Goal: Information Seeking & Learning: Learn about a topic

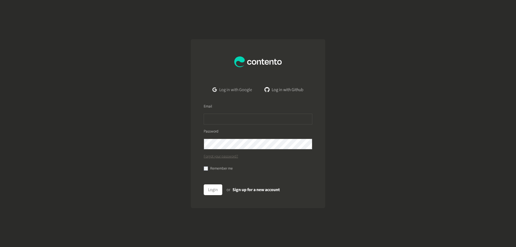
click at [242, 87] on link "Log in with Google" at bounding box center [232, 89] width 48 height 11
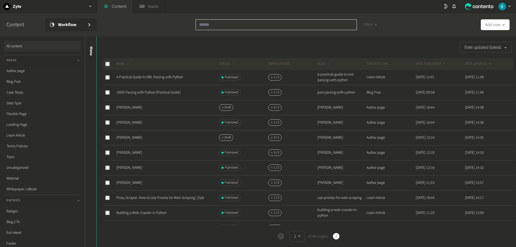
click at [253, 25] on input "text" at bounding box center [276, 24] width 161 height 11
paste input "**********"
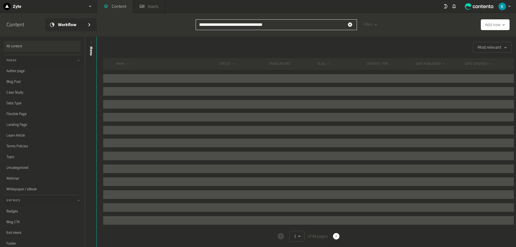
click at [201, 23] on input "**********" at bounding box center [276, 24] width 161 height 11
type input "**********"
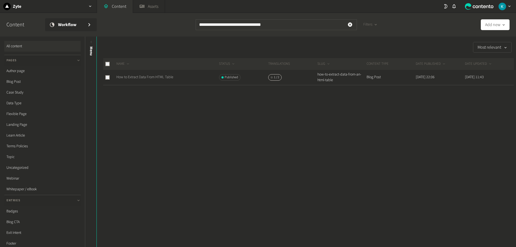
click at [156, 77] on link "How to Extract Data From HTML Table" at bounding box center [144, 76] width 57 height 5
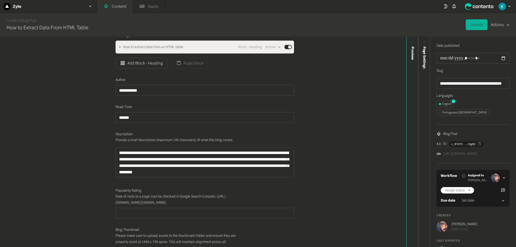
scroll to position [108, 0]
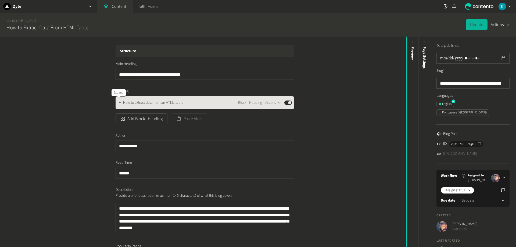
click at [119, 102] on icon "button" at bounding box center [120, 103] width 4 height 4
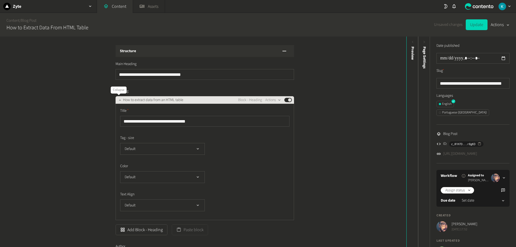
click at [118, 98] on icon "button" at bounding box center [120, 100] width 4 height 4
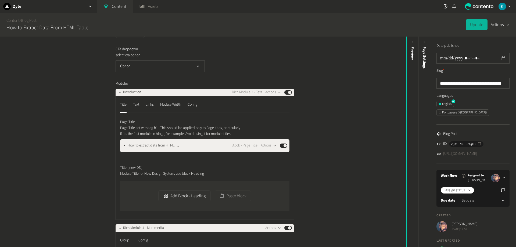
scroll to position [403, 0]
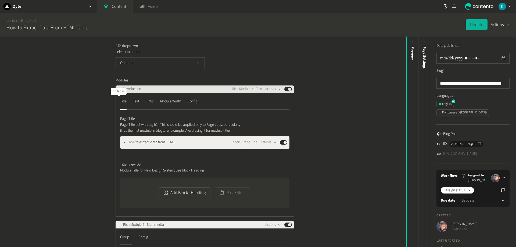
click at [118, 91] on icon "button" at bounding box center [120, 89] width 4 height 4
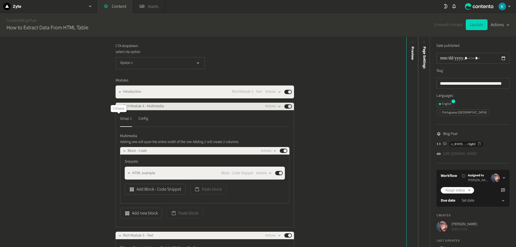
click at [118, 108] on icon "button" at bounding box center [120, 107] width 4 height 4
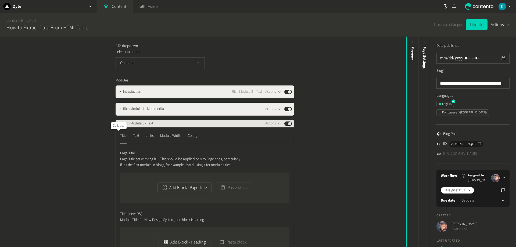
click at [118, 126] on icon "button" at bounding box center [120, 124] width 4 height 4
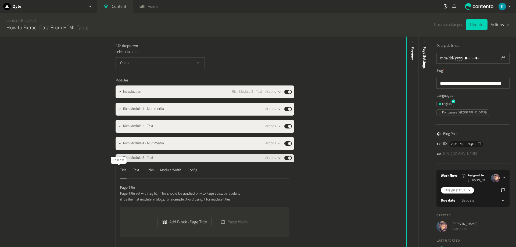
click at [118, 161] on button "button" at bounding box center [120, 157] width 6 height 6
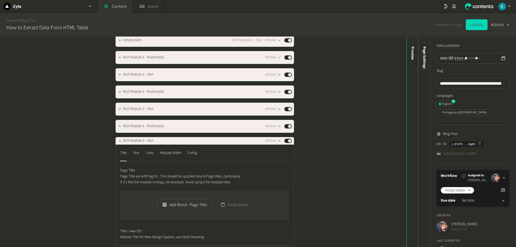
scroll to position [484, 0]
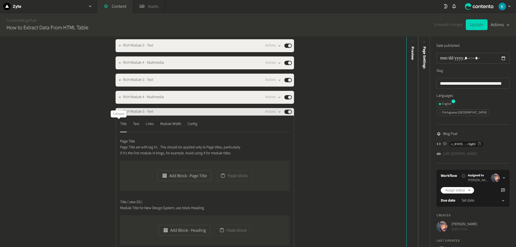
click at [120, 115] on button "button" at bounding box center [120, 111] width 6 height 6
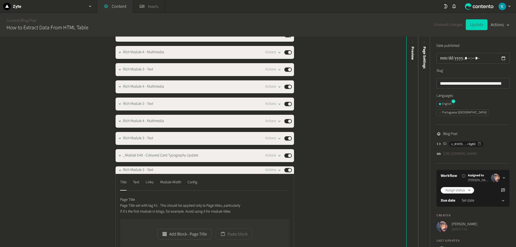
scroll to position [565, 0]
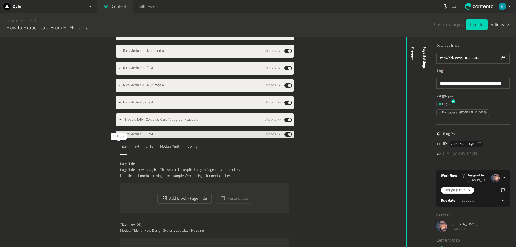
click at [118, 136] on icon "button" at bounding box center [120, 135] width 4 height 4
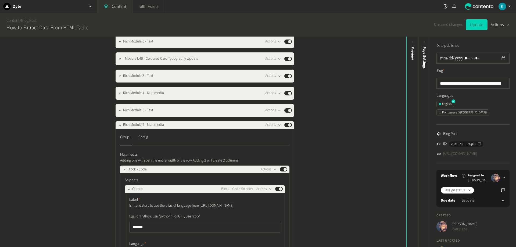
scroll to position [672, 0]
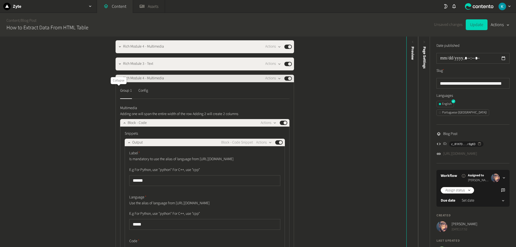
click at [120, 80] on icon "button" at bounding box center [120, 79] width 4 height 4
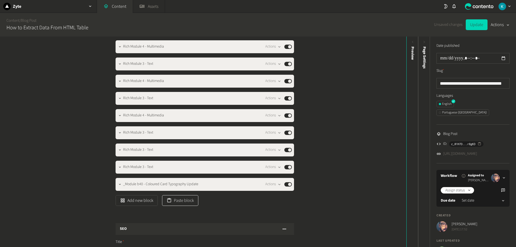
click at [183, 206] on button "Paste block" at bounding box center [180, 200] width 36 height 11
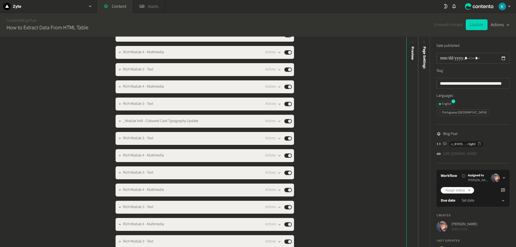
scroll to position [715, 0]
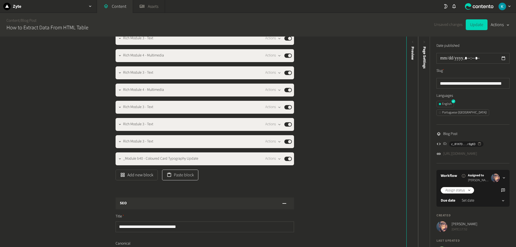
click at [189, 180] on button "Paste block" at bounding box center [180, 175] width 36 height 11
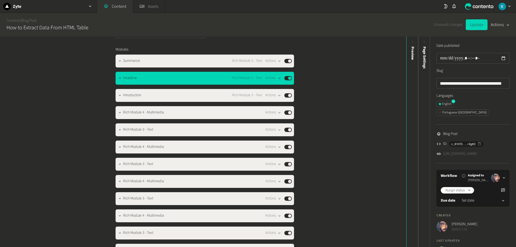
scroll to position [432, 0]
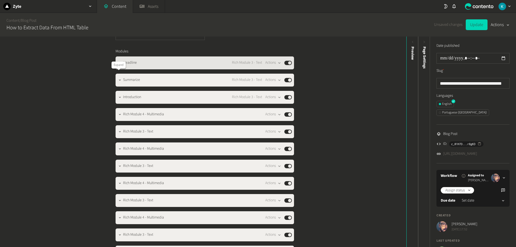
click at [118, 65] on icon "button" at bounding box center [120, 63] width 4 height 4
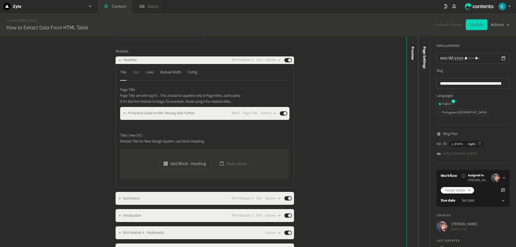
click at [134, 77] on div "Text" at bounding box center [136, 72] width 6 height 9
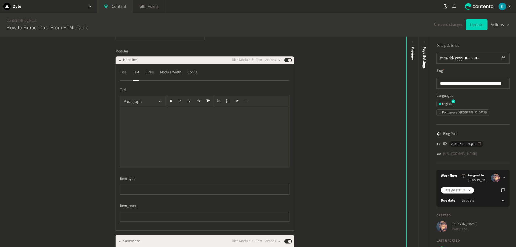
click at [121, 77] on div "Title" at bounding box center [123, 72] width 6 height 9
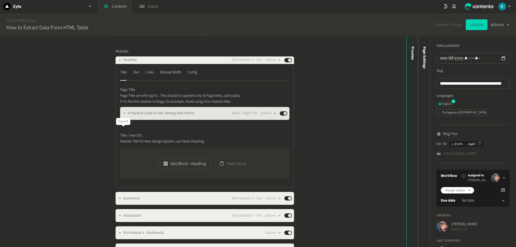
click at [124, 115] on icon "button" at bounding box center [125, 113] width 4 height 4
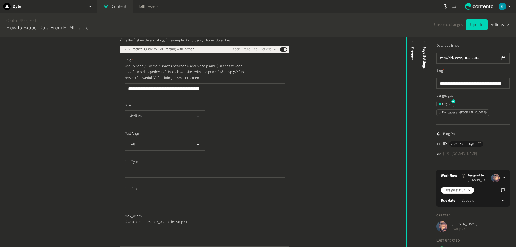
scroll to position [486, 0]
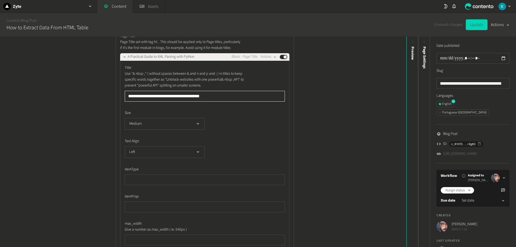
drag, startPoint x: 209, startPoint y: 115, endPoint x: 65, endPoint y: 111, distance: 144.1
click at [65, 111] on div "**********" at bounding box center [203, 142] width 406 height 210
paste input "text"
type input "**********"
click at [71, 107] on div "**********" at bounding box center [203, 142] width 406 height 210
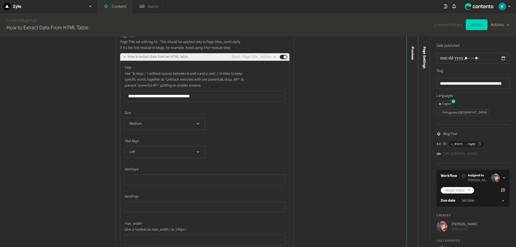
scroll to position [405, 0]
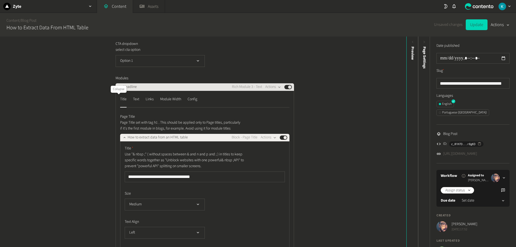
click at [118, 89] on icon "button" at bounding box center [120, 87] width 4 height 4
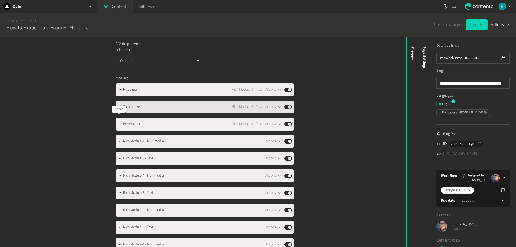
click at [119, 109] on icon "button" at bounding box center [120, 107] width 4 height 4
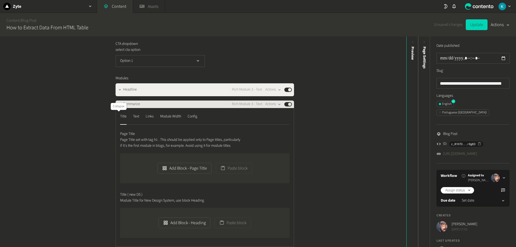
click at [119, 106] on icon "button" at bounding box center [120, 104] width 4 height 4
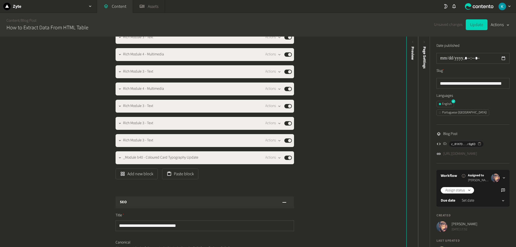
scroll to position [782, 0]
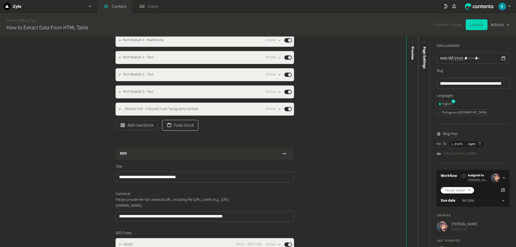
click at [179, 131] on button "Paste block" at bounding box center [180, 125] width 36 height 11
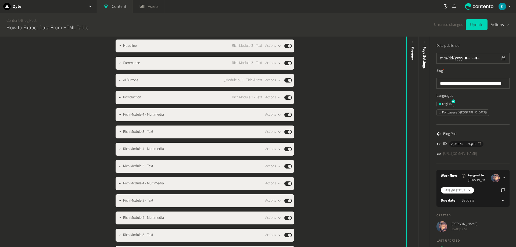
scroll to position [454, 0]
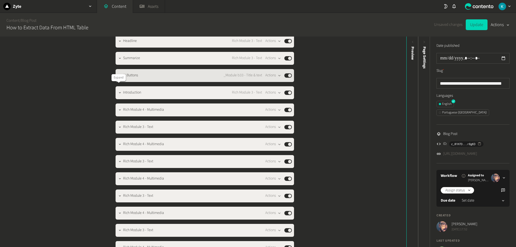
click at [119, 77] on icon "button" at bounding box center [120, 76] width 4 height 4
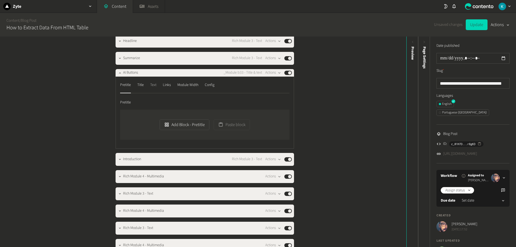
click at [152, 90] on div "Text" at bounding box center [153, 85] width 6 height 9
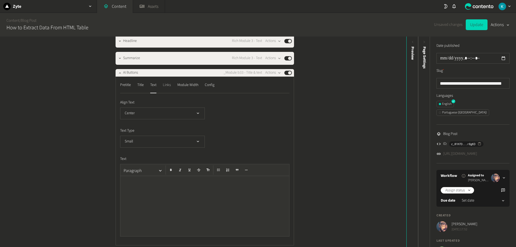
click at [169, 90] on div "Links" at bounding box center [167, 85] width 8 height 9
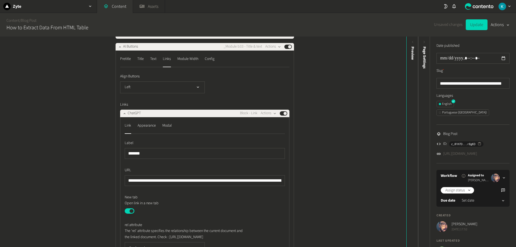
scroll to position [508, 0]
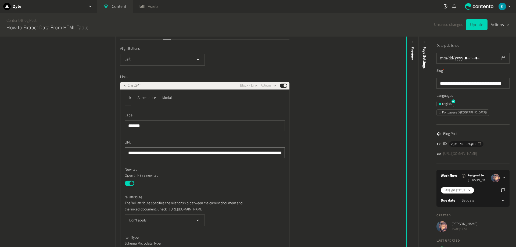
click at [129, 158] on input "**********" at bounding box center [205, 153] width 160 height 11
drag, startPoint x: 129, startPoint y: 165, endPoint x: 341, endPoint y: 165, distance: 211.6
click at [341, 165] on div "**********" at bounding box center [203, 142] width 406 height 210
paste input "text"
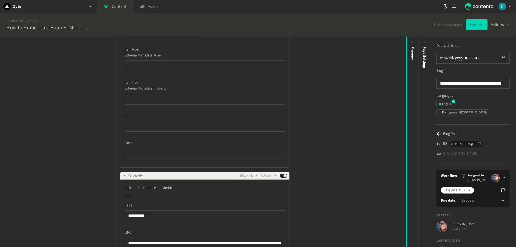
scroll to position [803, 0]
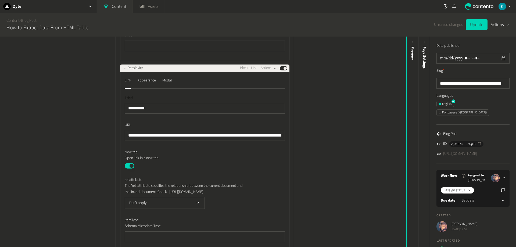
type input "**********"
click at [132, 141] on input "**********" at bounding box center [205, 135] width 160 height 11
drag, startPoint x: 132, startPoint y: 153, endPoint x: 367, endPoint y: 151, distance: 234.7
click at [367, 151] on div "**********" at bounding box center [203, 142] width 406 height 210
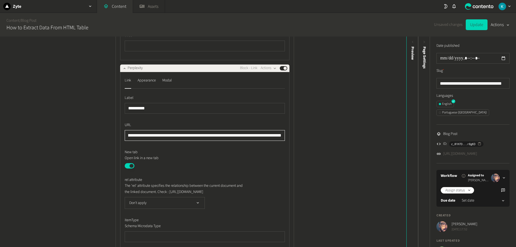
paste input "text"
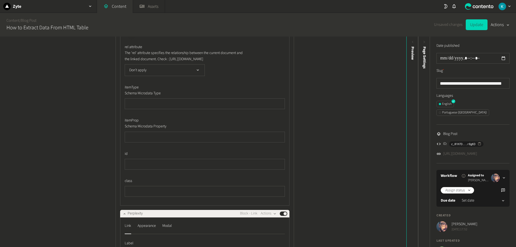
scroll to position [696, 0]
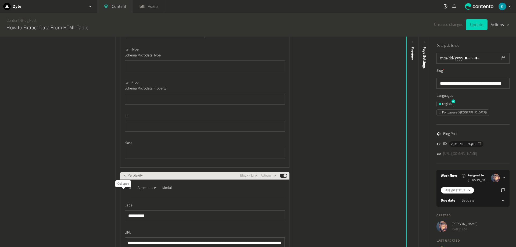
type input "**********"
click at [124, 178] on icon "button" at bounding box center [125, 176] width 4 height 4
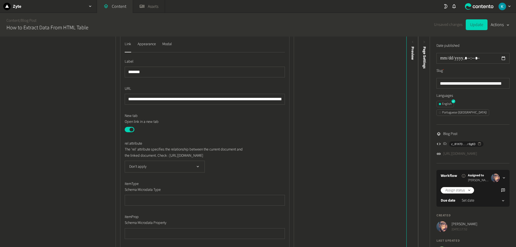
scroll to position [508, 0]
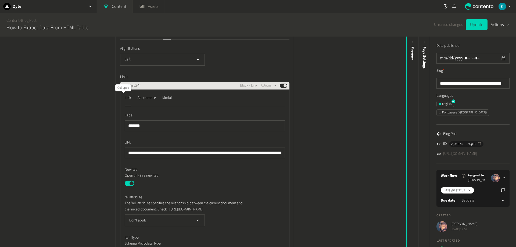
click at [124, 88] on button "button" at bounding box center [124, 85] width 6 height 6
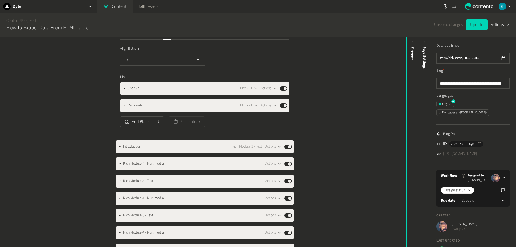
scroll to position [427, 0]
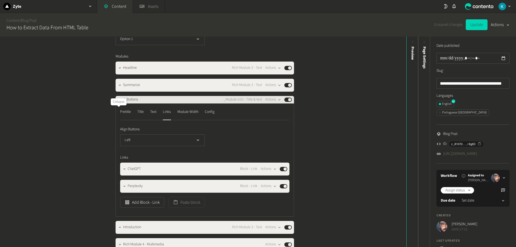
click at [119, 100] on icon "button" at bounding box center [120, 99] width 2 height 1
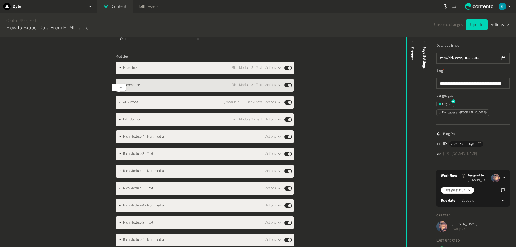
click at [120, 87] on icon "button" at bounding box center [120, 85] width 4 height 4
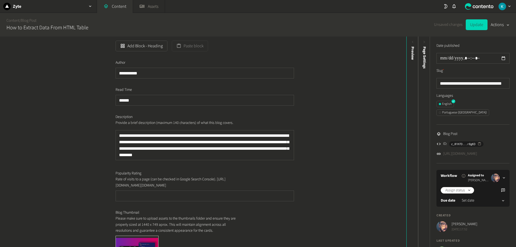
scroll to position [0, 0]
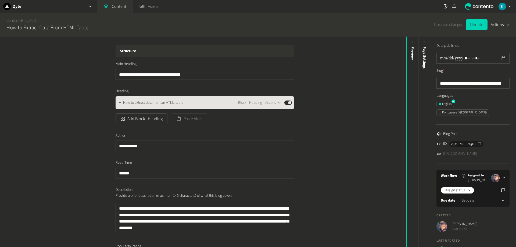
click at [285, 102] on button "Published" at bounding box center [288, 103] width 8 height 4
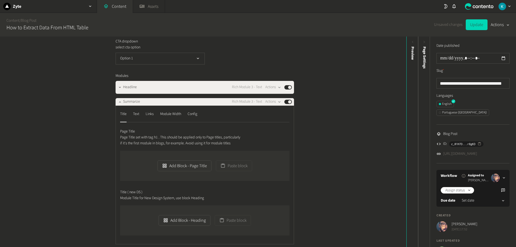
scroll to position [430, 0]
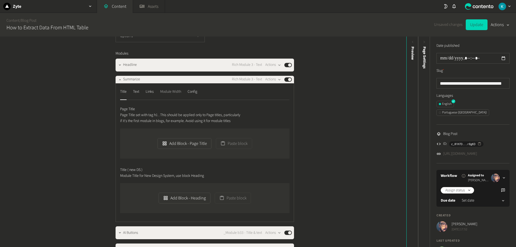
click at [172, 96] on div "Module Width" at bounding box center [170, 92] width 21 height 9
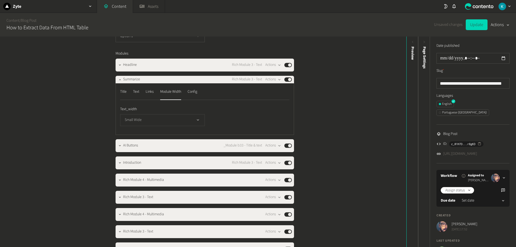
click at [144, 126] on button "Small Wide" at bounding box center [162, 120] width 85 height 12
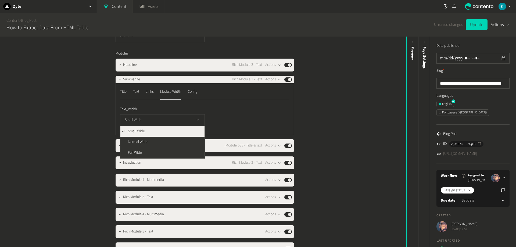
click at [144, 126] on button "Small Wide" at bounding box center [162, 120] width 85 height 12
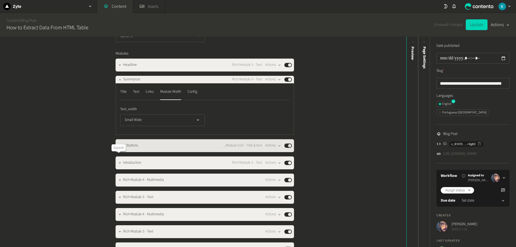
click at [119, 148] on icon "button" at bounding box center [120, 146] width 4 height 4
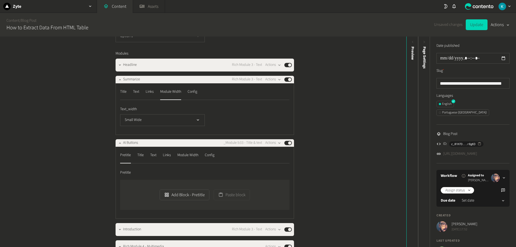
scroll to position [484, 0]
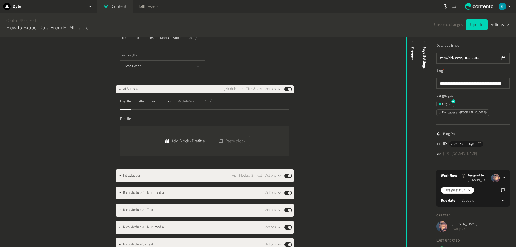
click at [189, 106] on div "Module Width" at bounding box center [187, 101] width 21 height 9
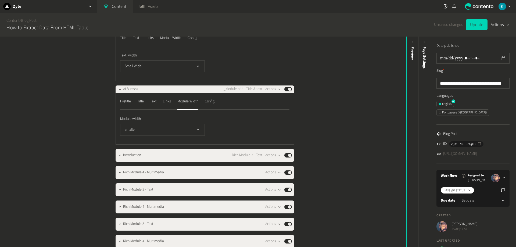
click at [136, 136] on button "smaller" at bounding box center [162, 130] width 85 height 12
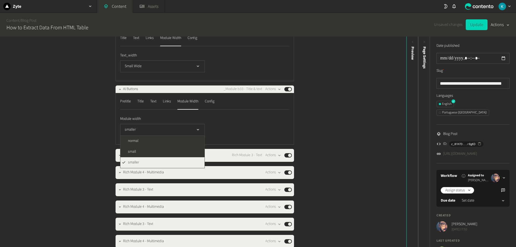
click at [141, 168] on li "smaller" at bounding box center [162, 162] width 84 height 11
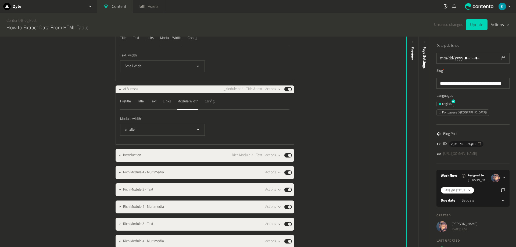
click at [61, 103] on div "**********" at bounding box center [203, 142] width 406 height 210
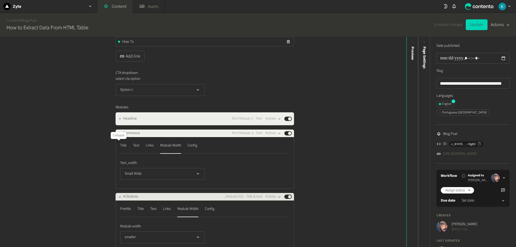
click at [119, 135] on icon "button" at bounding box center [120, 133] width 4 height 4
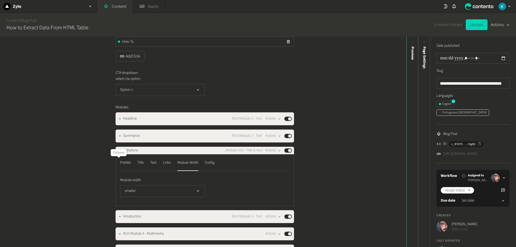
drag, startPoint x: 117, startPoint y: 163, endPoint x: 468, endPoint y: 103, distance: 355.7
click at [118, 152] on icon "button" at bounding box center [120, 151] width 4 height 4
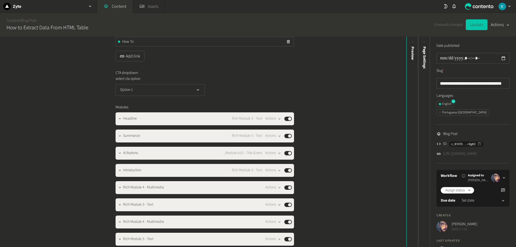
click at [471, 27] on button "Update" at bounding box center [477, 24] width 22 height 11
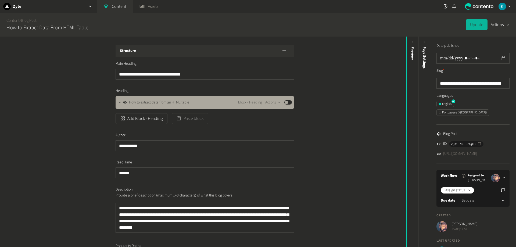
scroll to position [0, 0]
click at [276, 103] on div "button" at bounding box center [279, 102] width 7 height 5
click at [119, 102] on icon "button" at bounding box center [120, 103] width 4 height 4
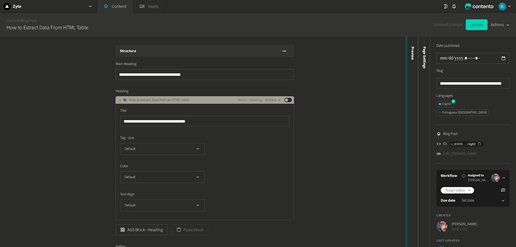
click at [269, 100] on button "Actions" at bounding box center [273, 100] width 16 height 6
click at [279, 141] on button "Delete" at bounding box center [281, 142] width 35 height 10
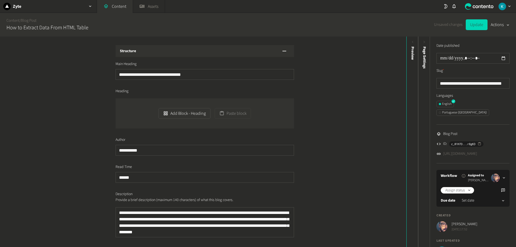
click at [478, 24] on button "Update" at bounding box center [477, 24] width 22 height 11
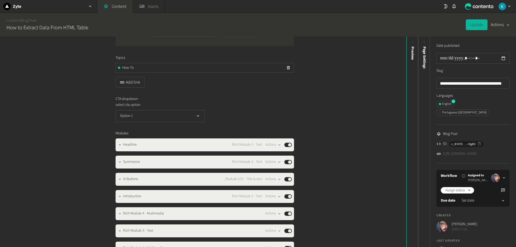
scroll to position [403, 0]
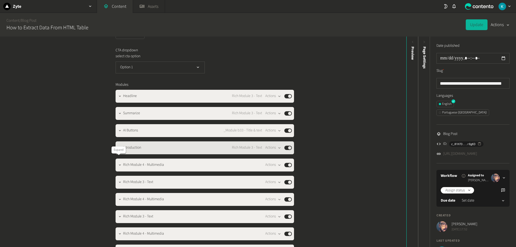
click at [119, 151] on button "button" at bounding box center [120, 147] width 6 height 6
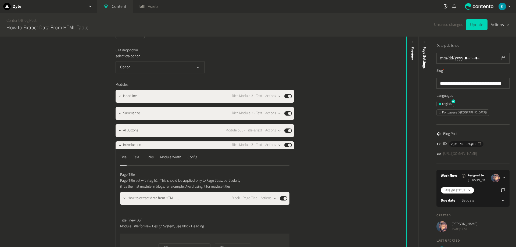
click at [137, 162] on div "Text" at bounding box center [136, 157] width 6 height 9
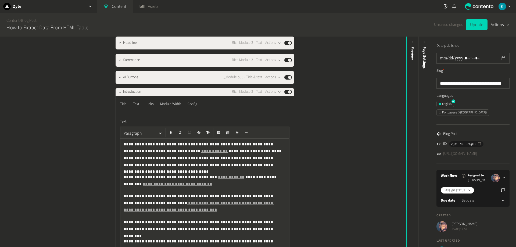
scroll to position [457, 0]
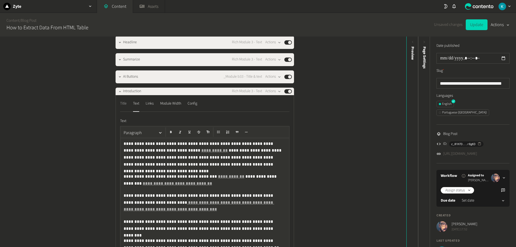
click at [124, 108] on div "Title" at bounding box center [123, 103] width 6 height 9
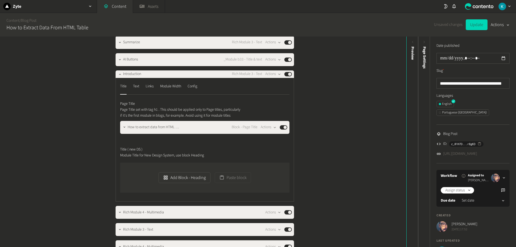
scroll to position [511, 0]
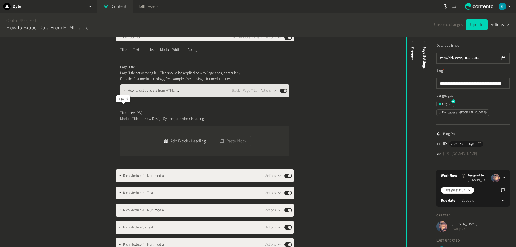
click at [125, 92] on icon "button" at bounding box center [125, 91] width 4 height 4
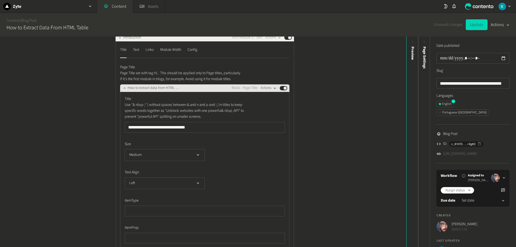
click at [266, 91] on button "Actions" at bounding box center [269, 88] width 16 height 6
click at [273, 145] on button "Delete" at bounding box center [276, 148] width 35 height 10
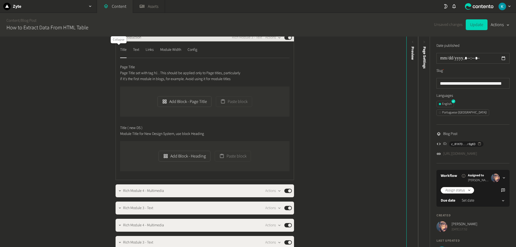
click at [119, 40] on icon "button" at bounding box center [120, 38] width 4 height 4
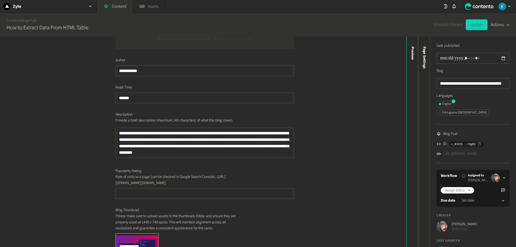
scroll to position [54, 0]
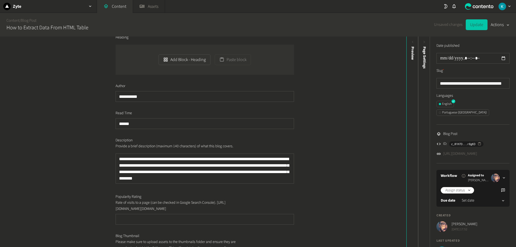
click at [476, 25] on button "Update" at bounding box center [477, 24] width 22 height 11
click at [111, 8] on link "Content" at bounding box center [115, 6] width 36 height 13
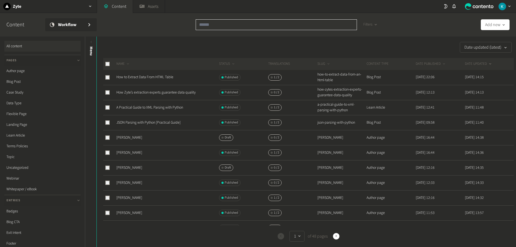
click at [222, 24] on input "text" at bounding box center [276, 24] width 161 height 11
paste input "**********"
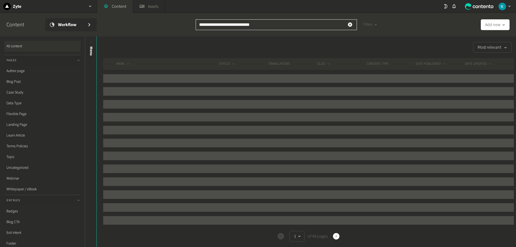
click at [200, 24] on input "**********" at bounding box center [276, 24] width 161 height 11
type input "**********"
click at [160, 26] on div "**********" at bounding box center [258, 25] width 516 height 24
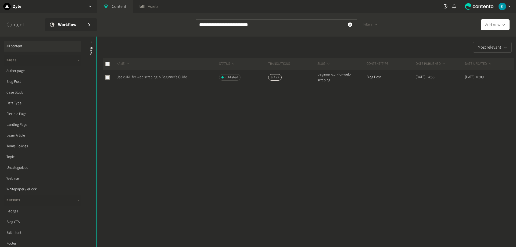
click at [158, 75] on link "Use cURL for web scraping: A Beginner's Guide" at bounding box center [151, 76] width 71 height 5
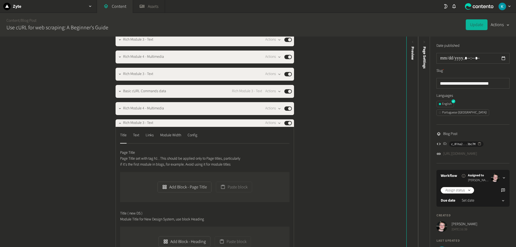
scroll to position [511, 0]
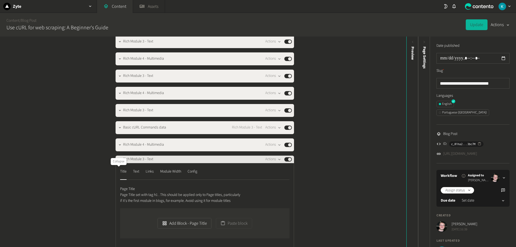
click at [118, 161] on icon "button" at bounding box center [120, 160] width 4 height 4
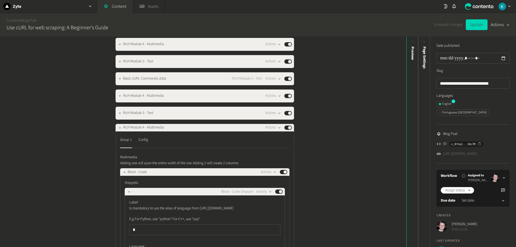
scroll to position [565, 0]
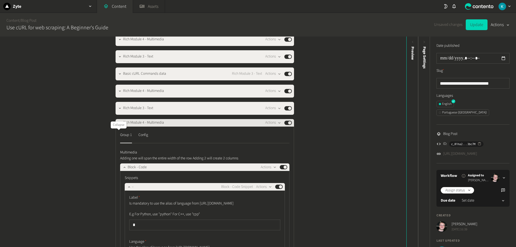
click at [119, 123] on icon "button" at bounding box center [120, 122] width 2 height 1
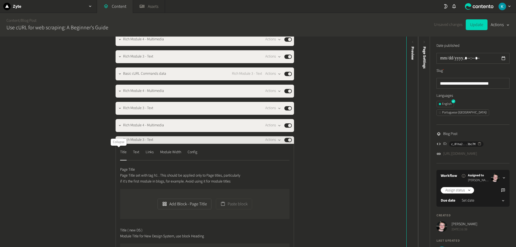
click at [118, 142] on icon "button" at bounding box center [120, 140] width 4 height 4
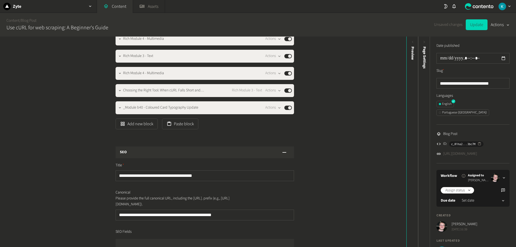
scroll to position [968, 0]
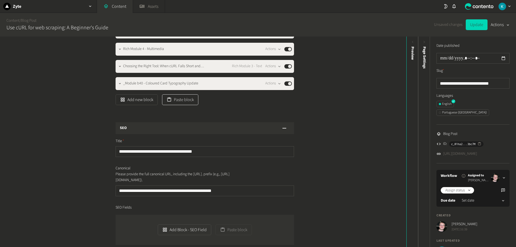
click at [180, 105] on button "Paste block" at bounding box center [180, 99] width 36 height 11
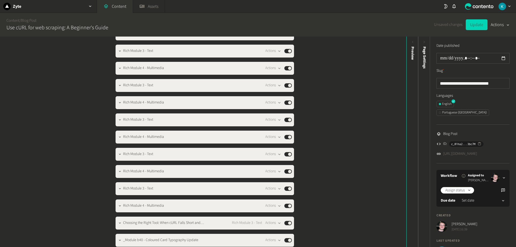
scroll to position [887, 0]
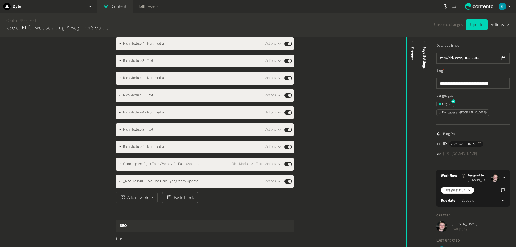
click at [188, 203] on button "Paste block" at bounding box center [180, 197] width 36 height 11
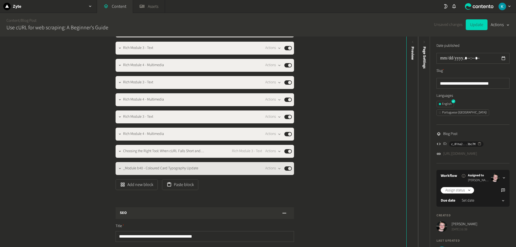
scroll to position [932, 0]
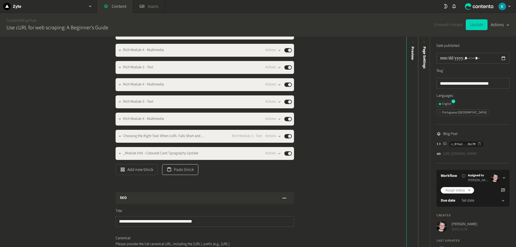
click at [186, 175] on button "Paste block" at bounding box center [180, 169] width 36 height 11
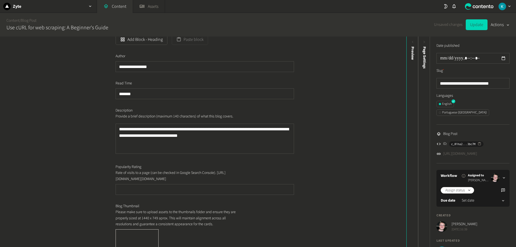
scroll to position [0, 0]
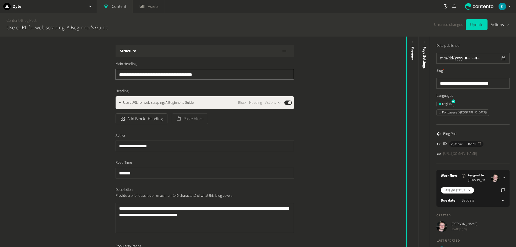
drag, startPoint x: 209, startPoint y: 72, endPoint x: 74, endPoint y: 72, distance: 135.2
click at [74, 72] on div "**********" at bounding box center [203, 142] width 406 height 210
drag, startPoint x: 75, startPoint y: 72, endPoint x: 78, endPoint y: 75, distance: 4.6
click at [75, 72] on div "**********" at bounding box center [203, 142] width 406 height 210
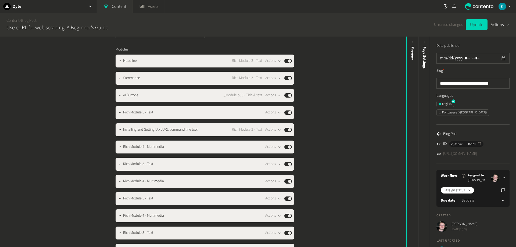
scroll to position [430, 0]
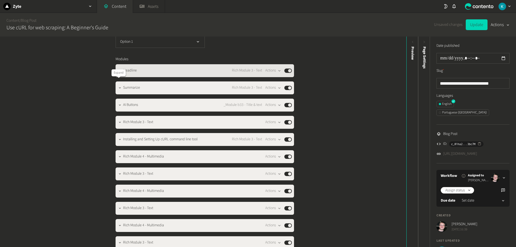
click at [120, 73] on icon "button" at bounding box center [120, 71] width 4 height 4
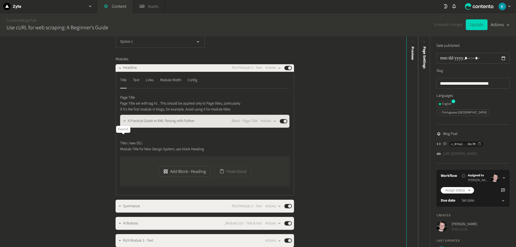
click at [123, 123] on icon "button" at bounding box center [125, 121] width 4 height 4
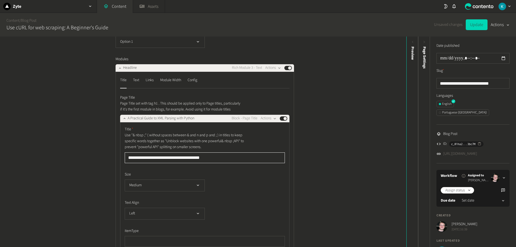
drag, startPoint x: 225, startPoint y: 174, endPoint x: 44, endPoint y: 168, distance: 181.0
click at [44, 169] on div "**********" at bounding box center [203, 142] width 406 height 210
paste input "*"
type input "**********"
drag, startPoint x: 62, startPoint y: 131, endPoint x: 74, endPoint y: 117, distance: 18.8
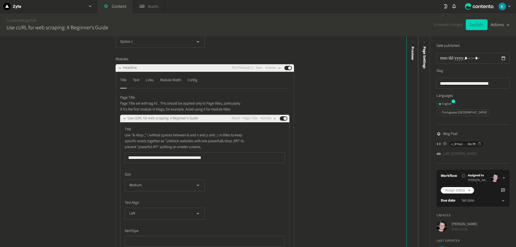
click at [62, 131] on div "**********" at bounding box center [203, 142] width 406 height 210
click at [119, 70] on icon "button" at bounding box center [120, 68] width 4 height 4
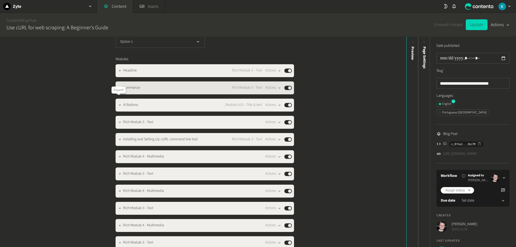
click at [119, 90] on icon "button" at bounding box center [120, 88] width 4 height 4
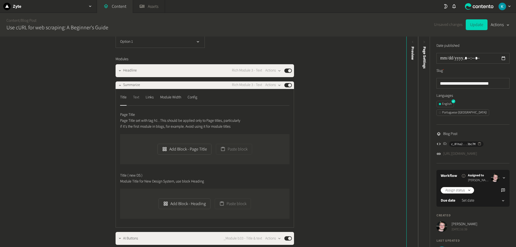
click at [137, 102] on div "Text" at bounding box center [136, 97] width 6 height 9
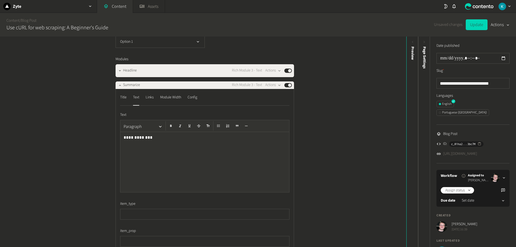
scroll to position [457, 0]
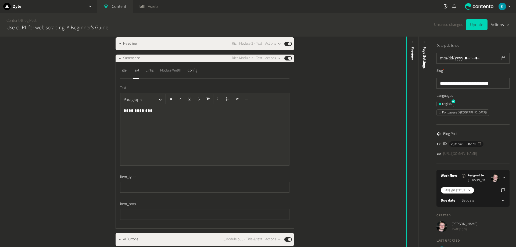
click at [166, 75] on div "Module Width" at bounding box center [170, 70] width 21 height 9
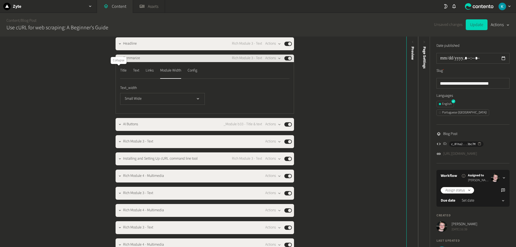
click at [118, 60] on icon "button" at bounding box center [120, 58] width 4 height 4
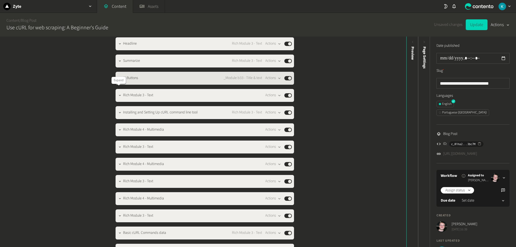
click at [119, 80] on icon "button" at bounding box center [120, 78] width 4 height 4
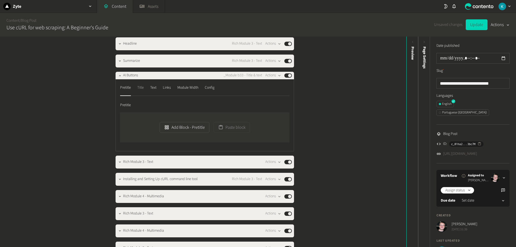
click at [139, 92] on div "Title" at bounding box center [140, 88] width 6 height 9
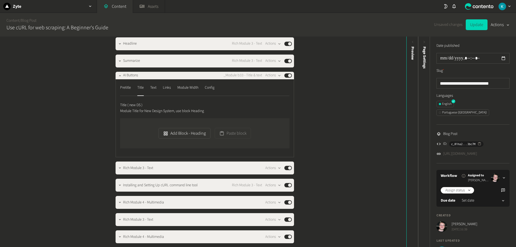
click at [173, 96] on nav "Pretitle Title Text Links Module Width Config" at bounding box center [204, 90] width 169 height 12
click at [168, 92] on div "Links" at bounding box center [167, 88] width 8 height 9
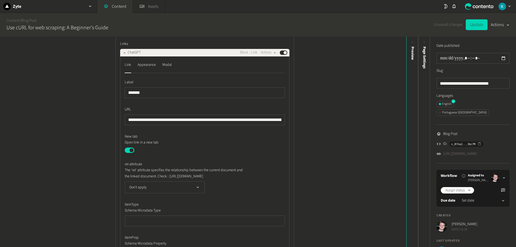
scroll to position [538, 0]
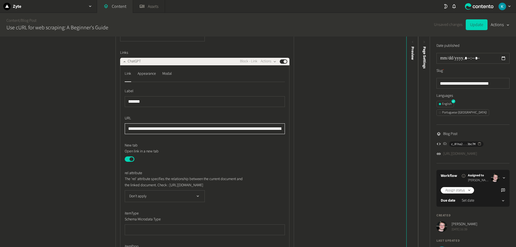
click at [128, 134] on input "**********" at bounding box center [205, 128] width 160 height 11
drag, startPoint x: 128, startPoint y: 142, endPoint x: 353, endPoint y: 139, distance: 225.6
click at [353, 139] on div "**********" at bounding box center [203, 142] width 406 height 210
paste input "text"
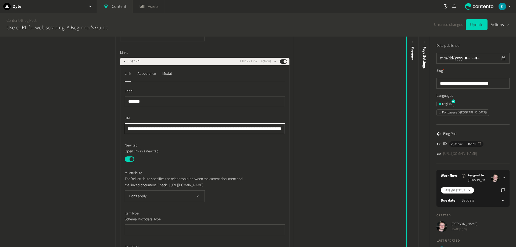
type input "**********"
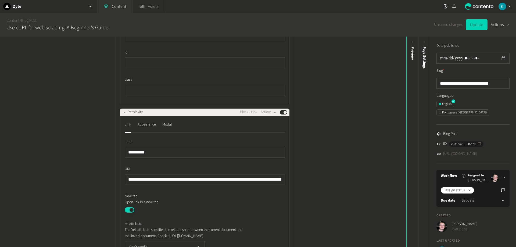
scroll to position [833, 0]
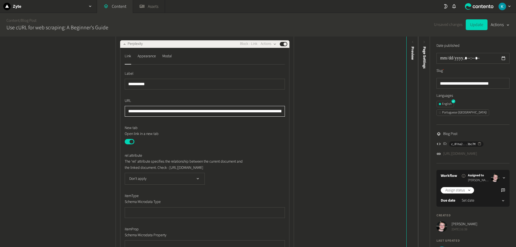
click at [133, 117] on input "**********" at bounding box center [205, 111] width 160 height 11
drag, startPoint x: 133, startPoint y: 131, endPoint x: 362, endPoint y: 125, distance: 229.9
click at [362, 125] on div "**********" at bounding box center [203, 142] width 406 height 210
paste input "text"
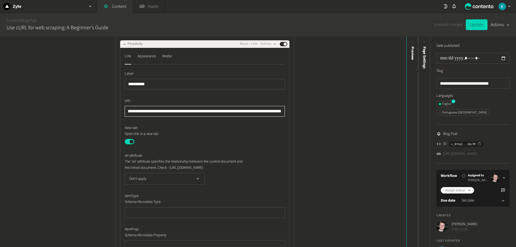
type input "**********"
click at [73, 117] on div "**********" at bounding box center [203, 142] width 406 height 210
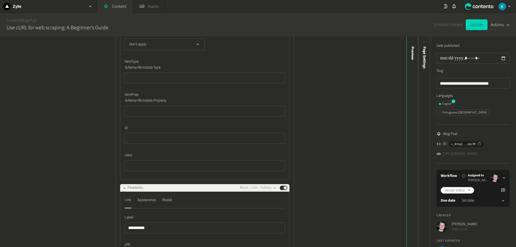
scroll to position [699, 0]
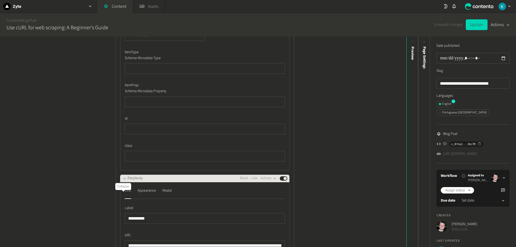
click at [123, 180] on icon "button" at bounding box center [125, 179] width 4 height 4
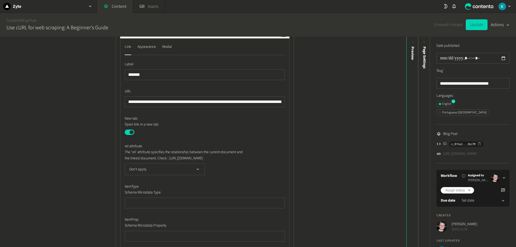
scroll to position [484, 0]
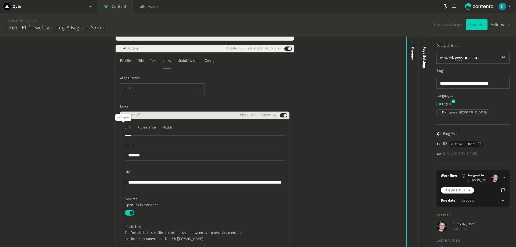
click at [123, 116] on icon "button" at bounding box center [124, 115] width 2 height 1
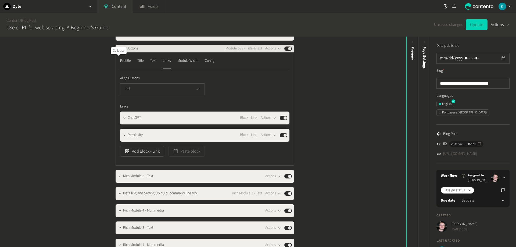
click at [118, 51] on icon "button" at bounding box center [120, 49] width 4 height 4
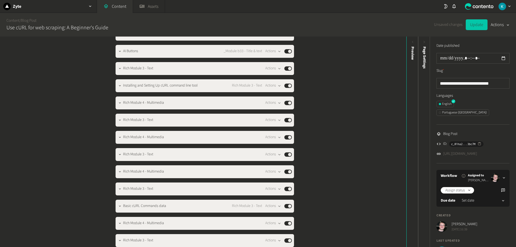
click at [479, 23] on button "Update" at bounding box center [477, 24] width 22 height 11
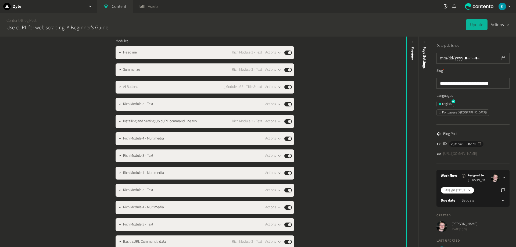
scroll to position [457, 0]
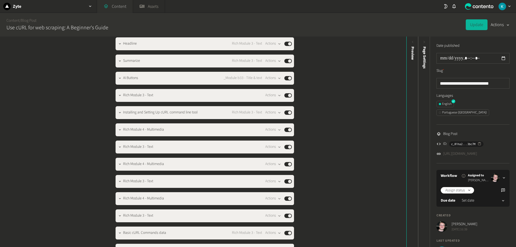
click at [120, 9] on link "Content" at bounding box center [115, 6] width 36 height 13
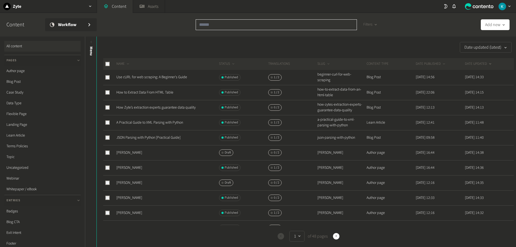
click at [236, 25] on input "text" at bounding box center [276, 24] width 161 height 11
paste input "**********"
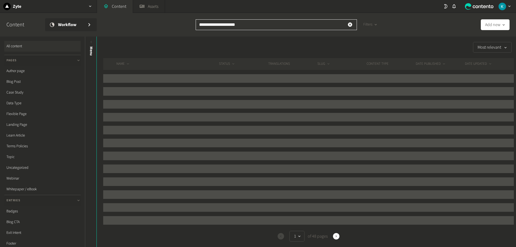
click at [201, 24] on input "**********" at bounding box center [276, 24] width 161 height 11
type input "**********"
click at [147, 32] on div "**********" at bounding box center [258, 25] width 516 height 24
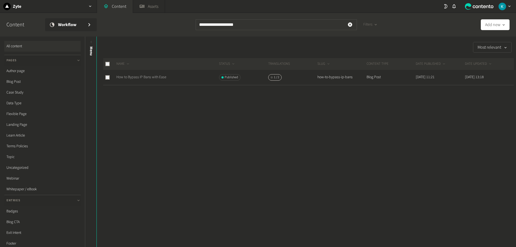
click at [156, 75] on link "How to Bypass IP Bans with Ease" at bounding box center [141, 76] width 50 height 5
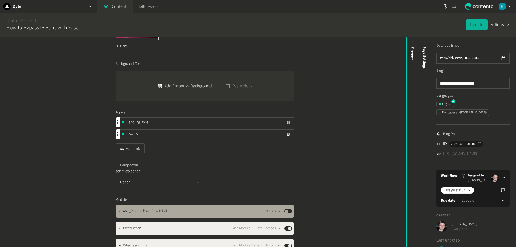
scroll to position [430, 0]
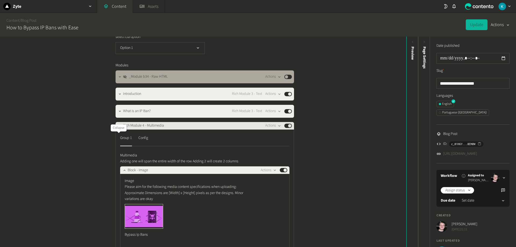
click at [119, 128] on icon "button" at bounding box center [120, 126] width 4 height 4
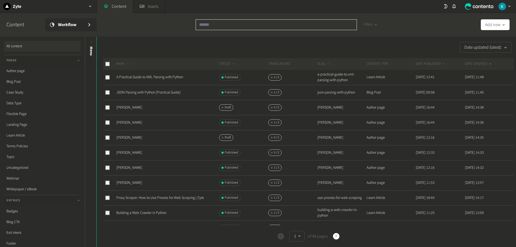
click at [211, 28] on input "text" at bounding box center [276, 24] width 161 height 11
paste input "**********"
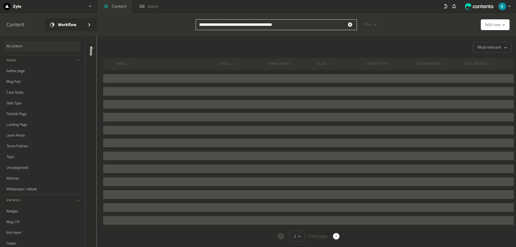
click at [200, 25] on input "**********" at bounding box center [276, 24] width 161 height 11
type input "**********"
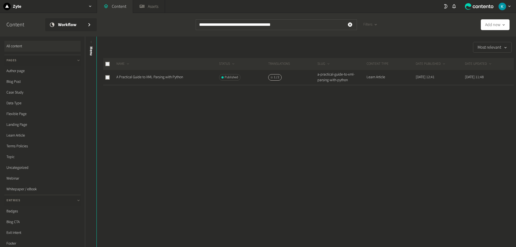
click at [207, 141] on div "Most relevant NAME STATUS Translations SLUG CONTENT TYPE DATE PUBLISHED DATE UP…" at bounding box center [306, 142] width 419 height 210
click at [169, 77] on link "A Practical Guide to XML Parsing with Python" at bounding box center [149, 76] width 67 height 5
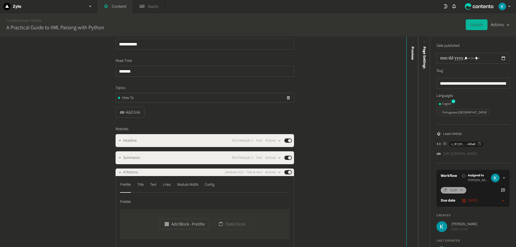
scroll to position [134, 0]
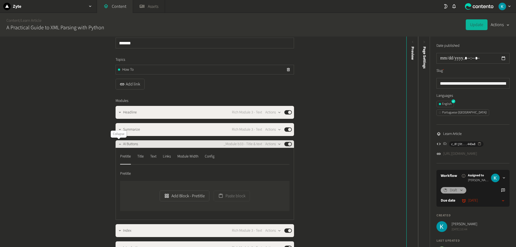
click at [118, 143] on icon "button" at bounding box center [120, 144] width 4 height 4
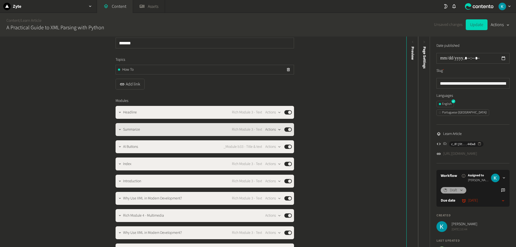
click at [272, 130] on button "Actions" at bounding box center [273, 129] width 16 height 6
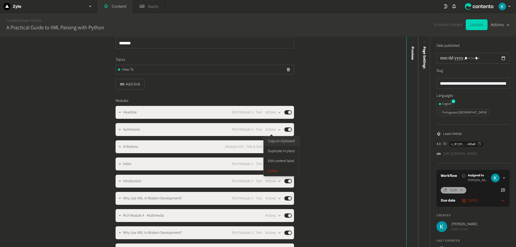
click at [277, 140] on button "Copy to clipboard" at bounding box center [281, 141] width 35 height 10
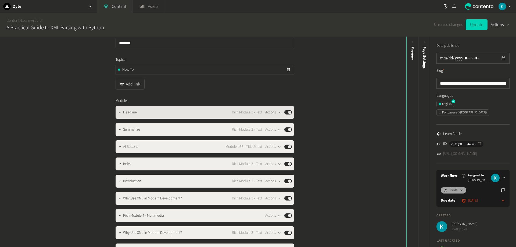
click at [273, 112] on button "Actions" at bounding box center [273, 112] width 16 height 6
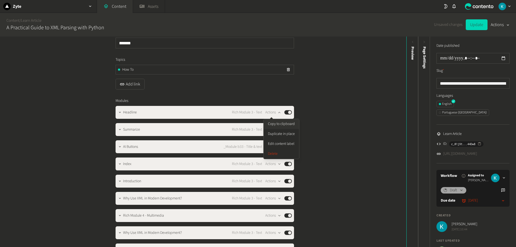
click at [284, 124] on button "Copy to clipboard" at bounding box center [281, 124] width 35 height 10
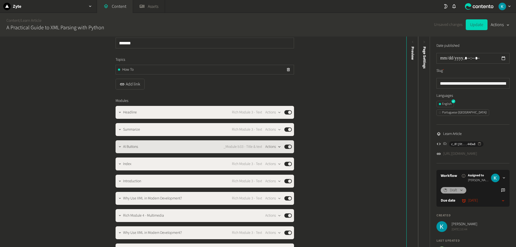
click at [271, 146] on button "Actions" at bounding box center [273, 147] width 16 height 6
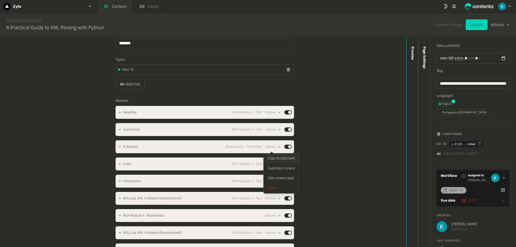
click at [288, 158] on button "Copy to clipboard" at bounding box center [281, 158] width 35 height 10
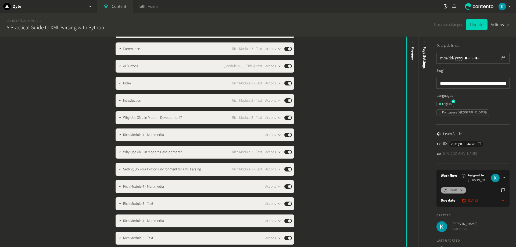
scroll to position [108, 0]
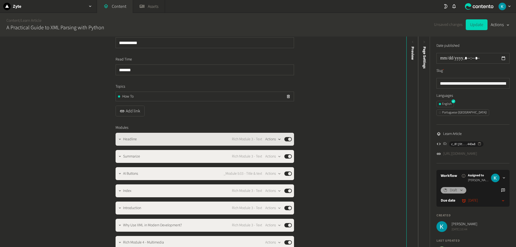
click at [278, 140] on icon "button" at bounding box center [279, 139] width 2 height 1
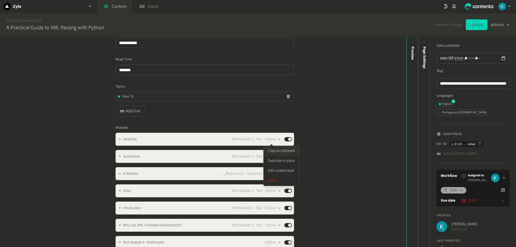
click at [287, 152] on button "Copy to clipboard" at bounding box center [281, 151] width 35 height 10
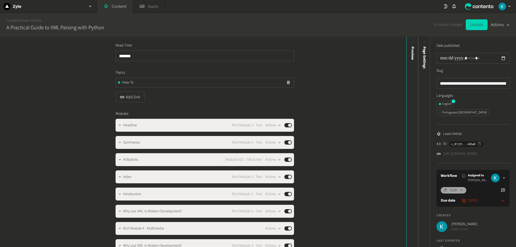
scroll to position [134, 0]
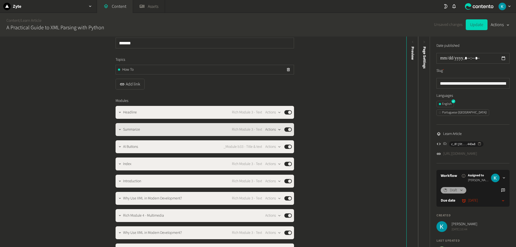
click at [269, 129] on button "Actions" at bounding box center [273, 129] width 16 height 6
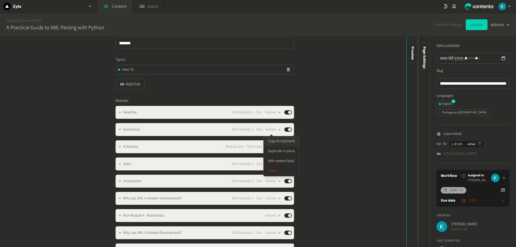
drag, startPoint x: 276, startPoint y: 140, endPoint x: 338, endPoint y: 116, distance: 65.7
click at [277, 140] on button "Copy to clipboard" at bounding box center [281, 141] width 35 height 10
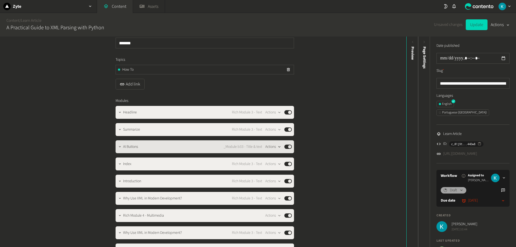
click at [273, 146] on button "Actions" at bounding box center [273, 147] width 16 height 6
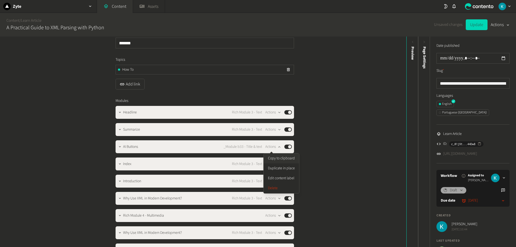
click at [288, 159] on button "Copy to clipboard" at bounding box center [281, 158] width 35 height 10
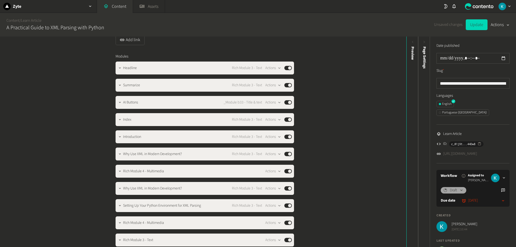
scroll to position [188, 0]
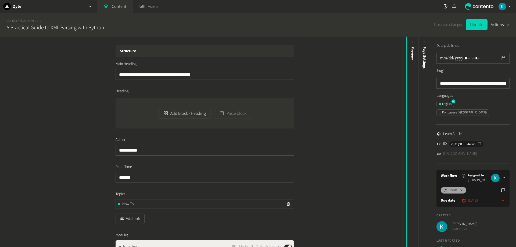
scroll to position [188, 0]
